Goal: Complete application form

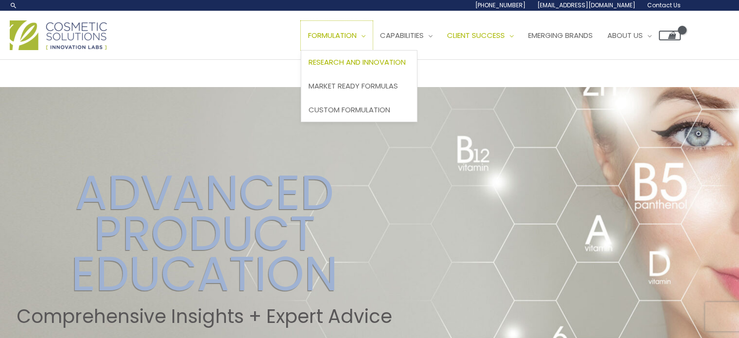
drag, startPoint x: 210, startPoint y: 94, endPoint x: 207, endPoint y: 117, distance: 23.4
click at [308, 40] on span "Formulation" at bounding box center [332, 35] width 49 height 10
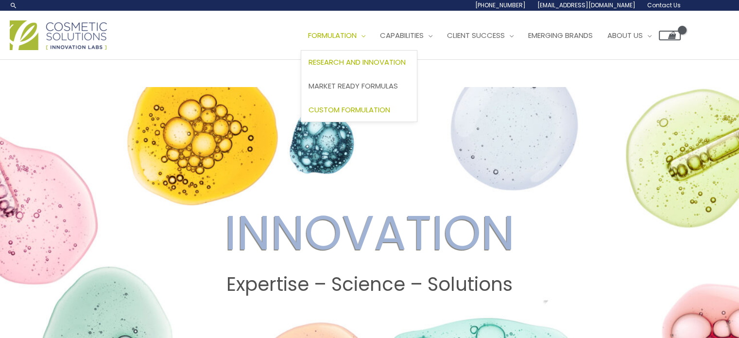
click at [308, 115] on span "Custom Formulation" at bounding box center [349, 109] width 82 height 10
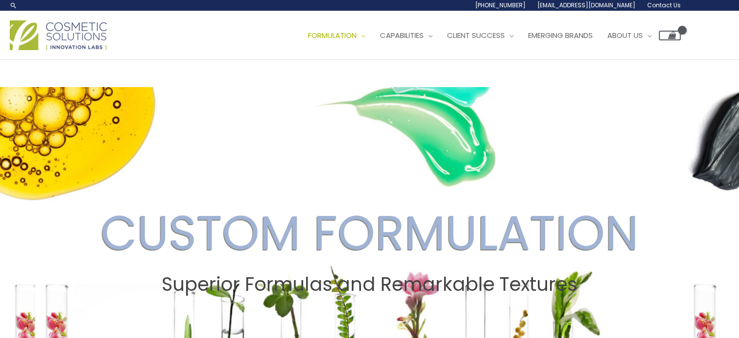
click at [0, 0] on span "Contact Us" at bounding box center [0, 0] width 0 height 0
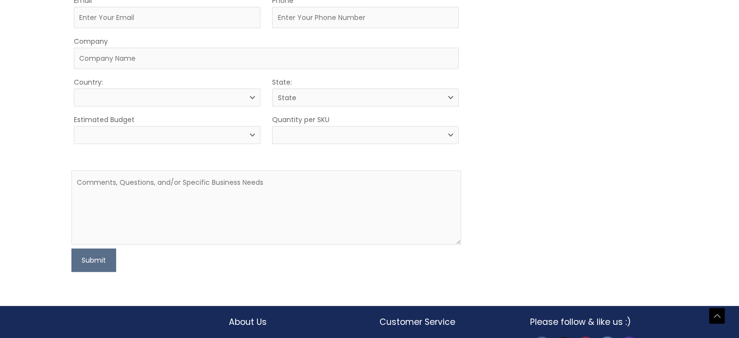
select select
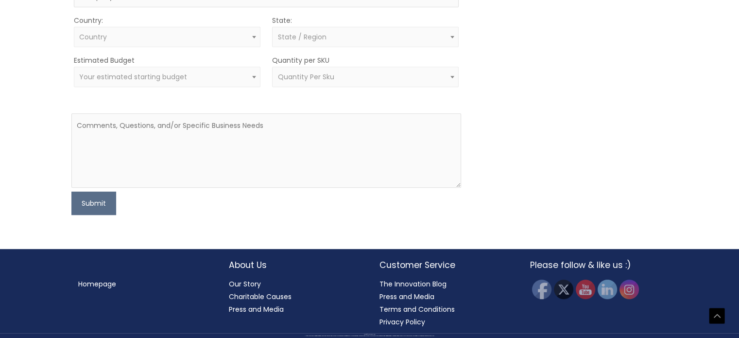
scroll to position [624, 0]
click at [260, 143] on textarea at bounding box center [266, 150] width 390 height 74
paste textarea "Good day. I hope this message finds you well. I am currently in the process of …"
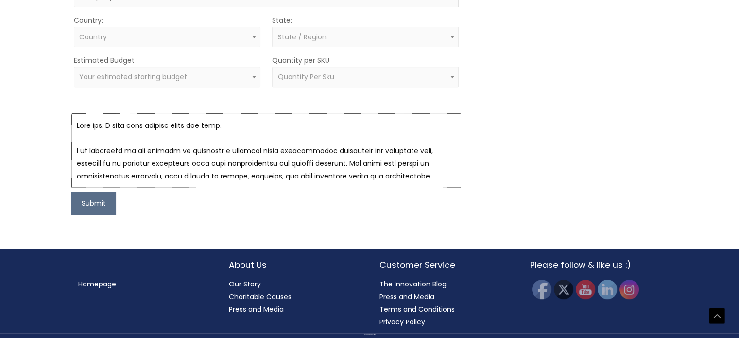
scroll to position [616, 0]
click at [109, 132] on textarea at bounding box center [266, 150] width 390 height 74
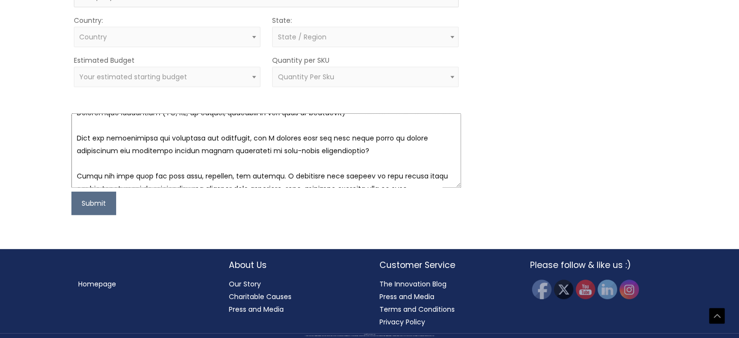
scroll to position [624, 0]
click at [379, 175] on textarea at bounding box center [266, 150] width 390 height 74
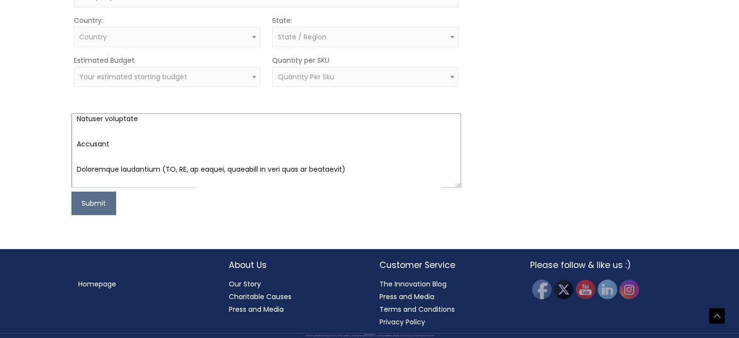
scroll to position [1307, 0]
click at [337, 157] on textarea at bounding box center [266, 150] width 390 height 74
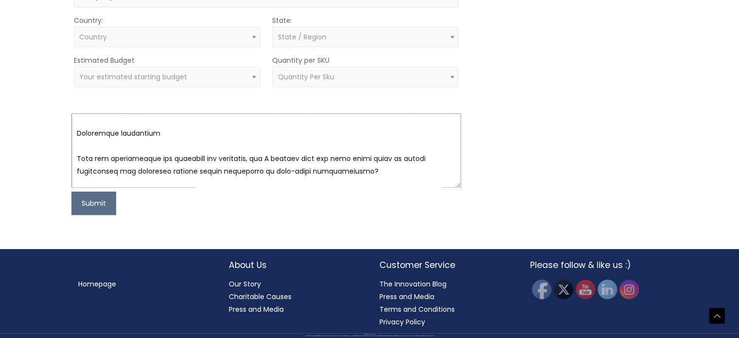
scroll to position [1364, 0]
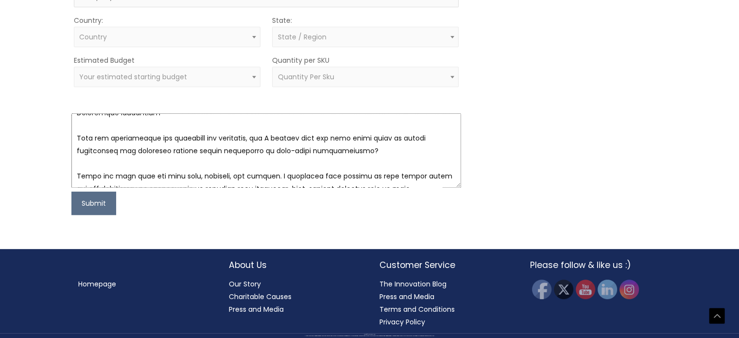
click at [383, 177] on textarea at bounding box center [266, 150] width 390 height 74
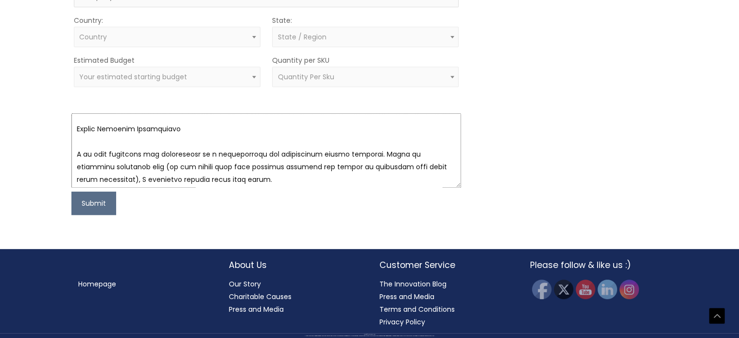
scroll to position [484, 0]
type textarea "Good day. I hope this message finds you well. I am currently in the process of …"
type input "Grace"
type input "Massamba"
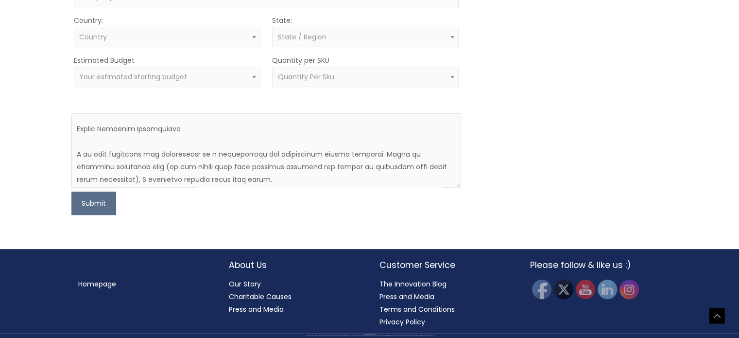
type input "gracewilson319@gmail.com"
type input "7206512383"
type input "Grace"
type input "M"
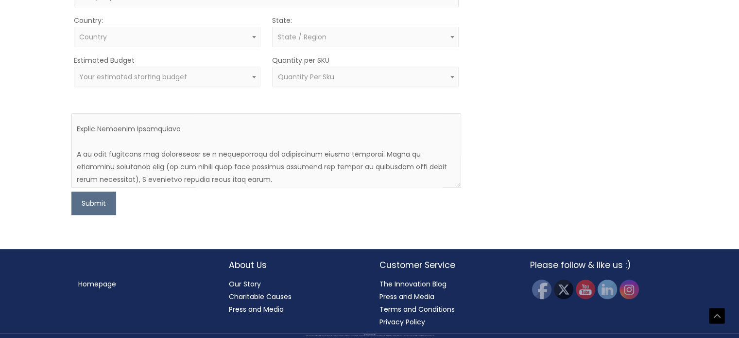
type input "w"
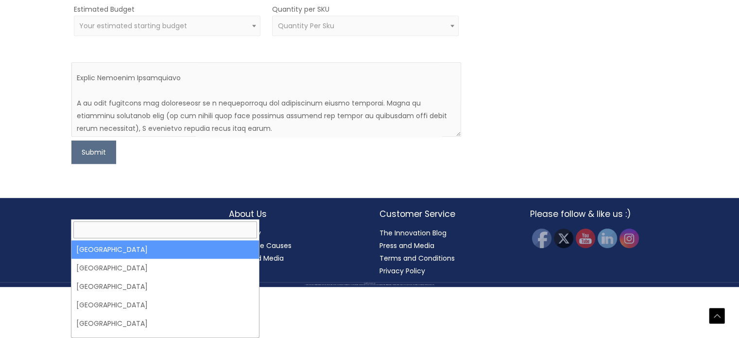
type input "uni"
select select "United States"
select select
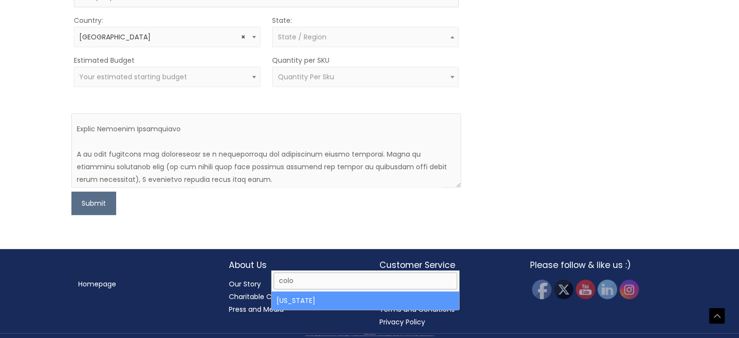
type input "colo"
select select "Colorado"
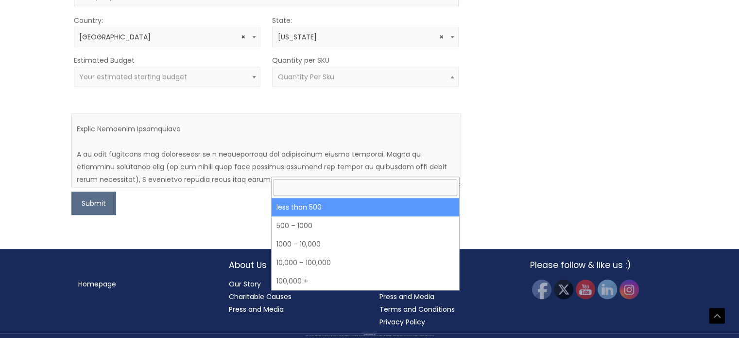
click at [369, 82] on span "Quantity Per Sku" at bounding box center [364, 76] width 175 height 9
select select "3"
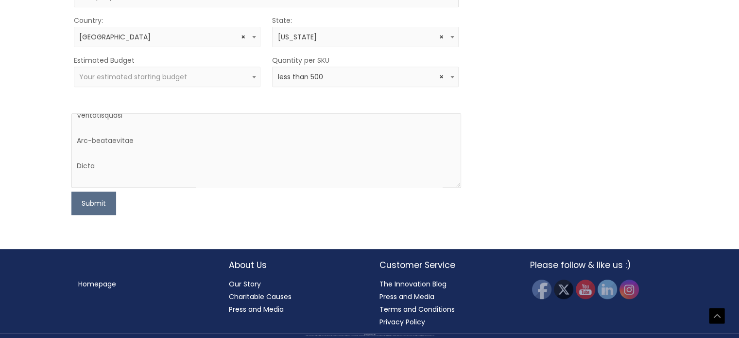
scroll to position [535, 0]
type input "7"
type input "7202517643"
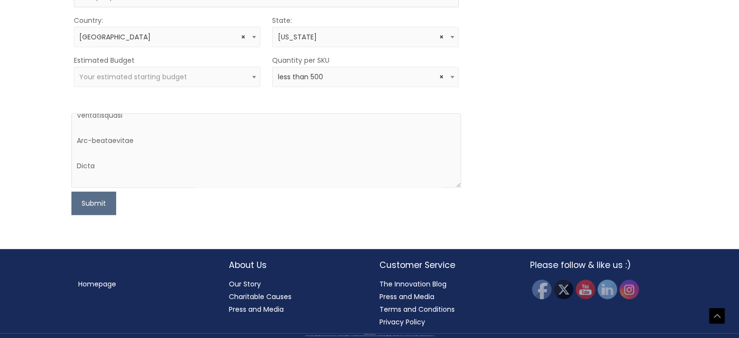
scroll to position [624, 0]
click at [90, 202] on button "Submit" at bounding box center [93, 202] width 45 height 23
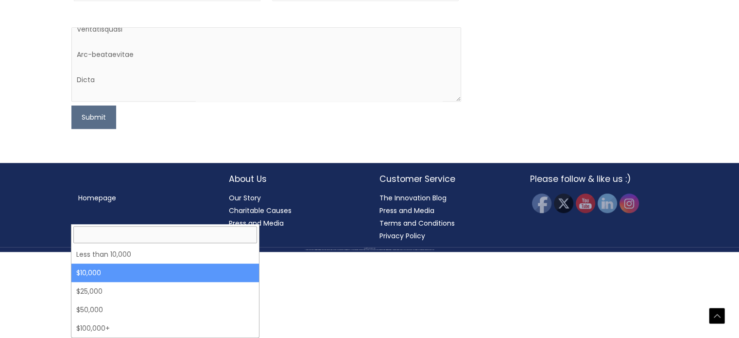
select select "10000"
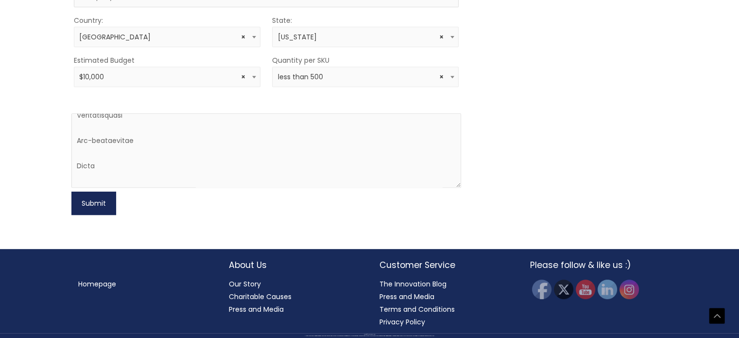
click at [92, 214] on button "Submit" at bounding box center [93, 202] width 45 height 23
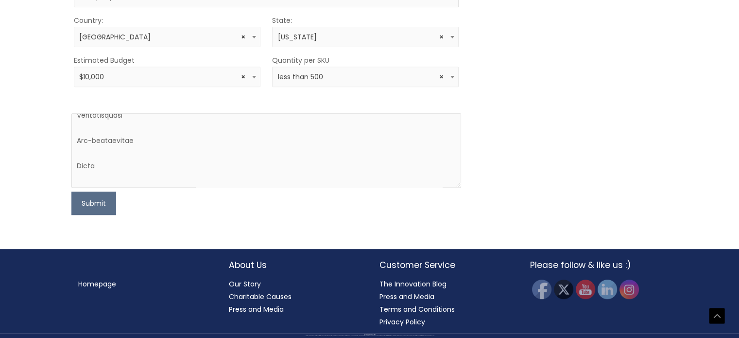
type input "b"
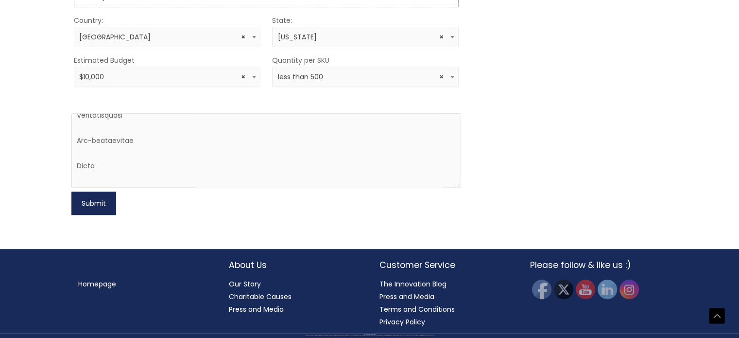
type input "Dermaporel"
click at [88, 215] on button "Submit" at bounding box center [93, 202] width 45 height 23
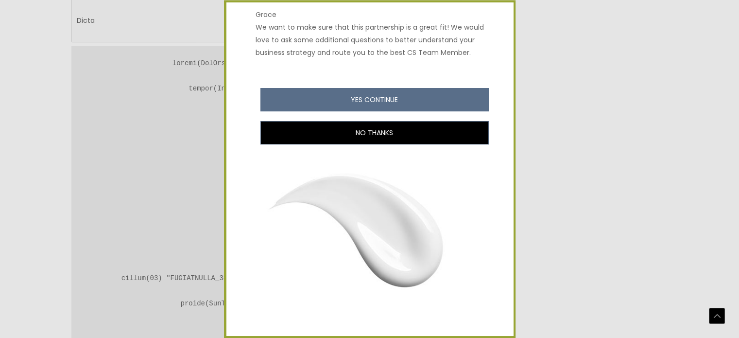
scroll to position [143, 0]
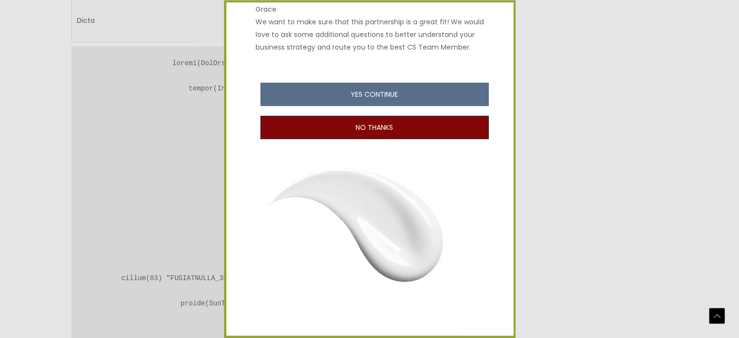
click at [443, 138] on button "NO THANKS" at bounding box center [374, 127] width 228 height 23
